Goal: Find specific page/section: Find specific page/section

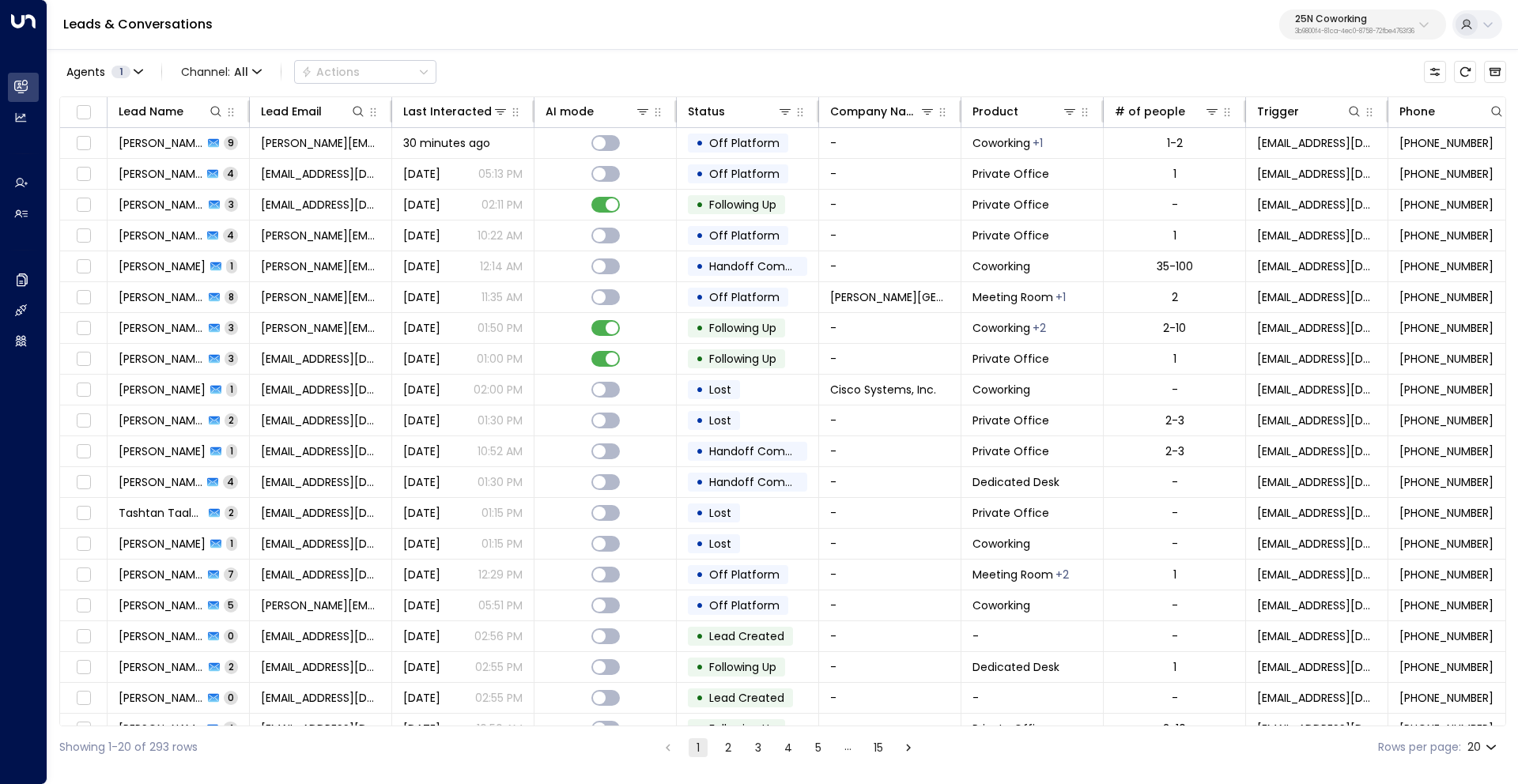
click at [1325, 24] on p "25N Coworking" at bounding box center [1355, 19] width 119 height 9
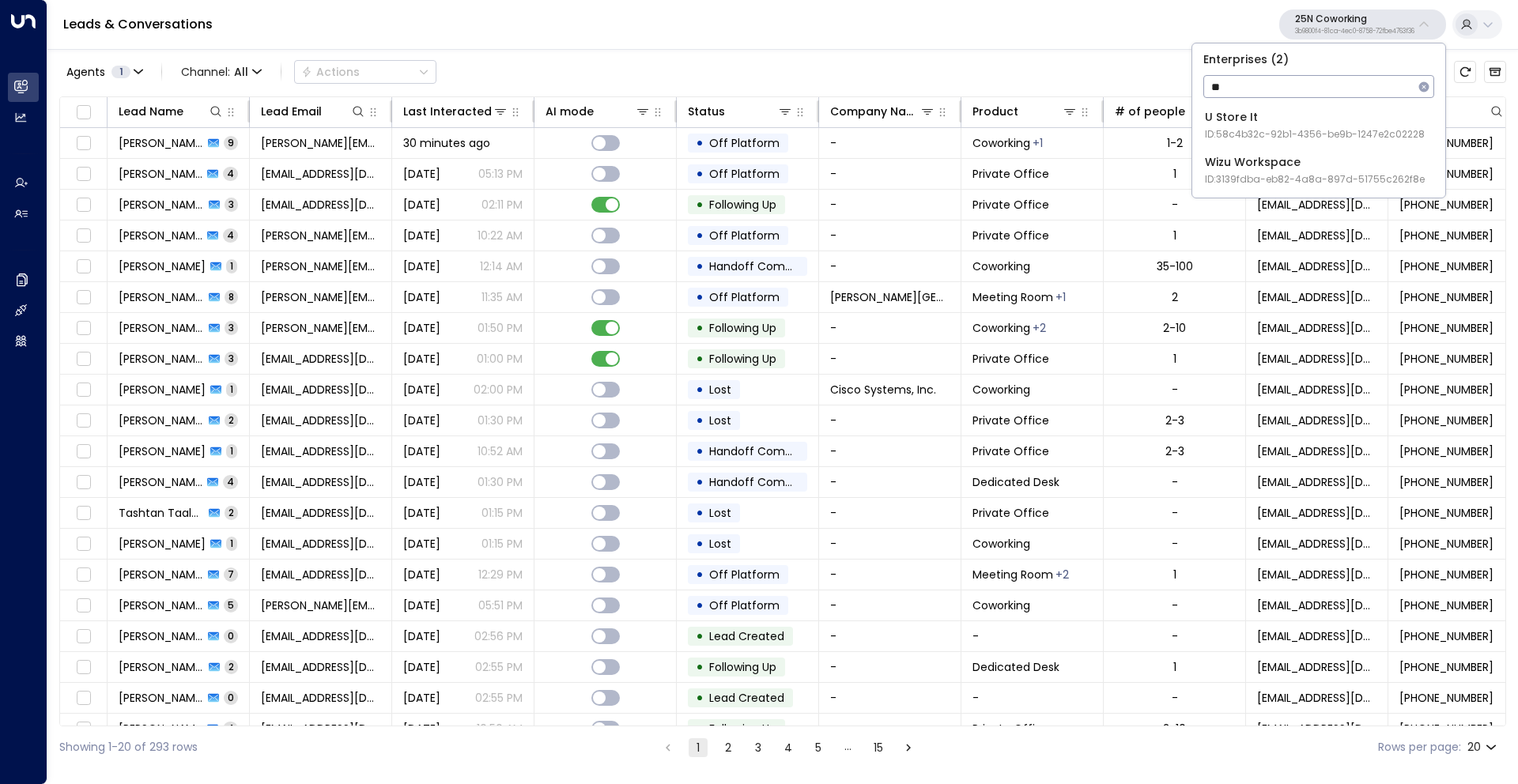
type input "*"
click at [1264, 124] on div "U Store It ID: 58c4b32c-92b1-4356-be9b-1247e2c02228" at bounding box center [1315, 125] width 220 height 32
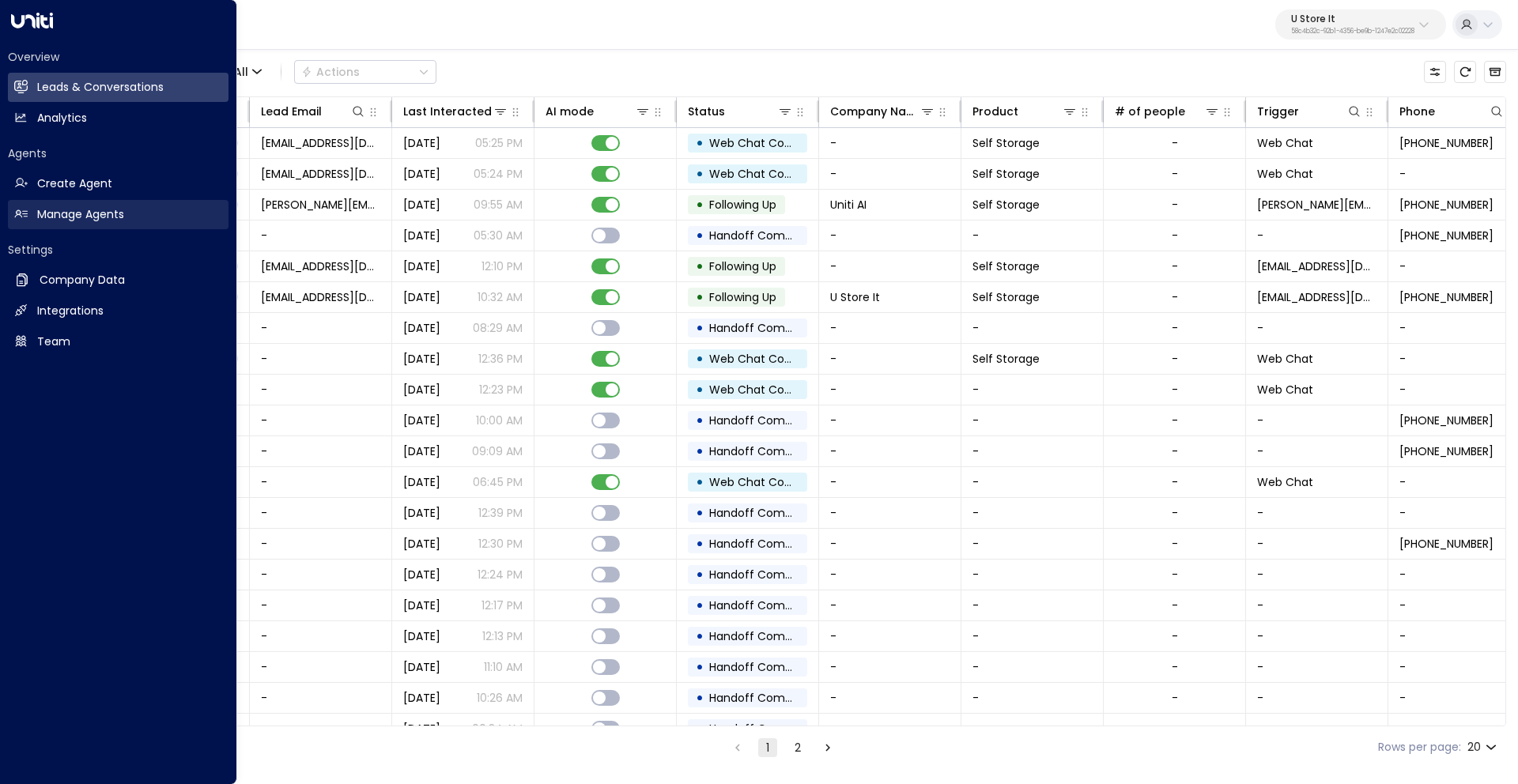
click at [71, 212] on h2 "Manage Agents" at bounding box center [81, 214] width 87 height 16
